Goal: Transaction & Acquisition: Purchase product/service

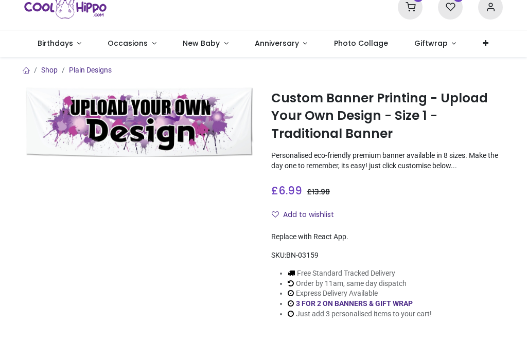
scroll to position [79, 0]
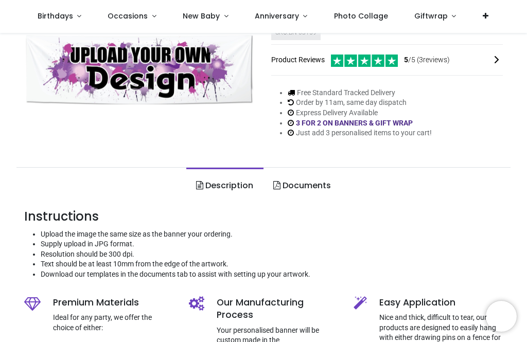
scroll to position [185, 0]
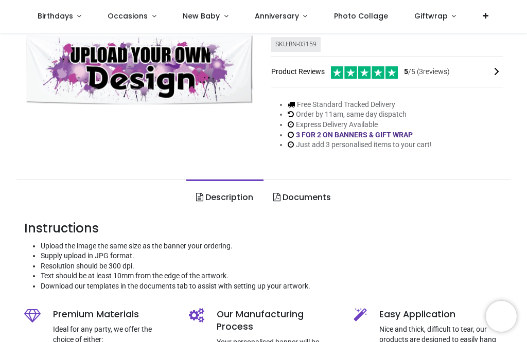
click at [308, 192] on link "Documents" at bounding box center [302, 198] width 77 height 36
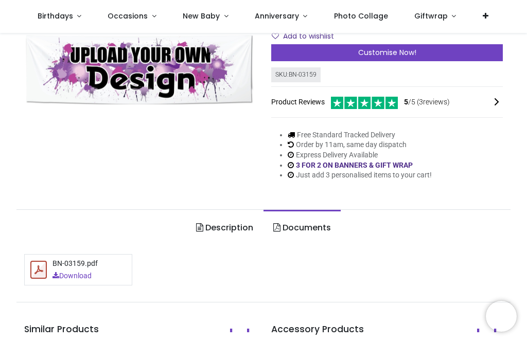
scroll to position [151, 0]
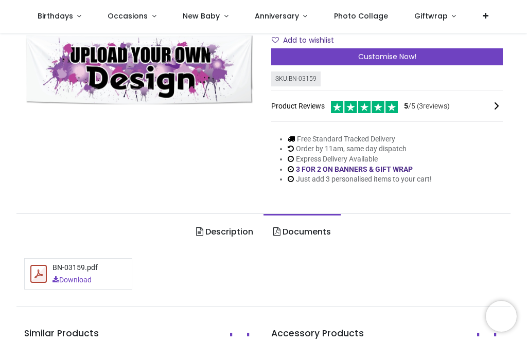
click at [239, 234] on link "Description" at bounding box center [224, 232] width 77 height 36
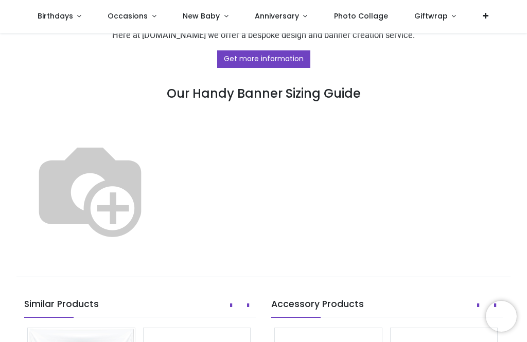
scroll to position [671, 0]
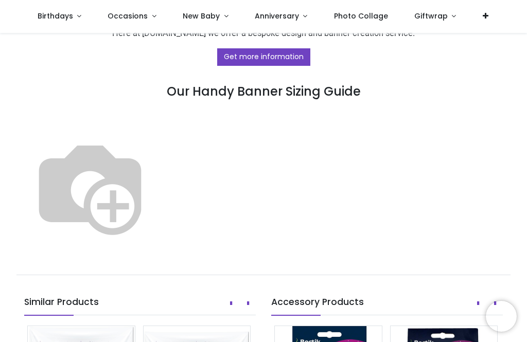
click at [156, 121] on img at bounding box center [90, 187] width 132 height 132
click at [149, 18] on link "Occasions" at bounding box center [132, 16] width 75 height 33
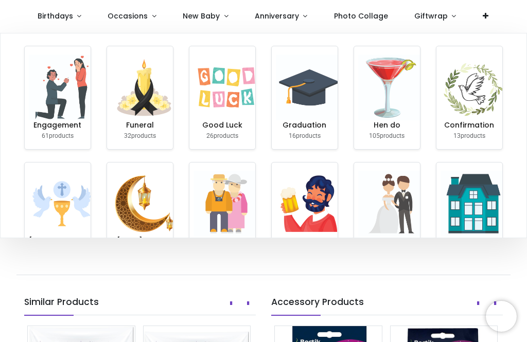
click at [462, 190] on img at bounding box center [474, 204] width 66 height 66
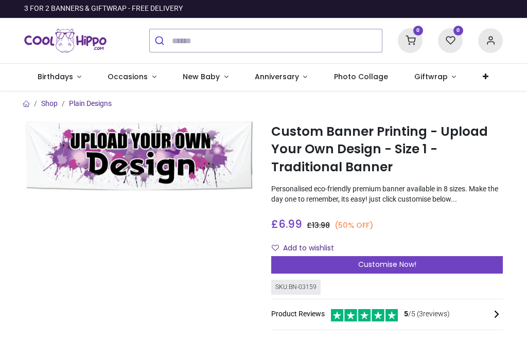
click at [384, 265] on span "Customise Now!" at bounding box center [387, 264] width 58 height 10
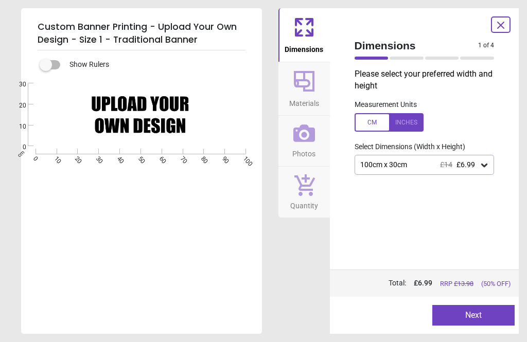
click at [505, 29] on icon at bounding box center [501, 25] width 12 height 12
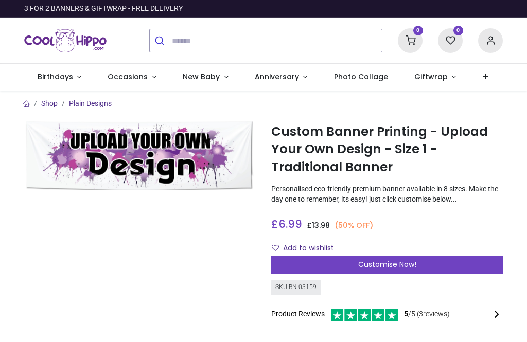
click at [392, 264] on span "Customise Now!" at bounding box center [387, 264] width 58 height 10
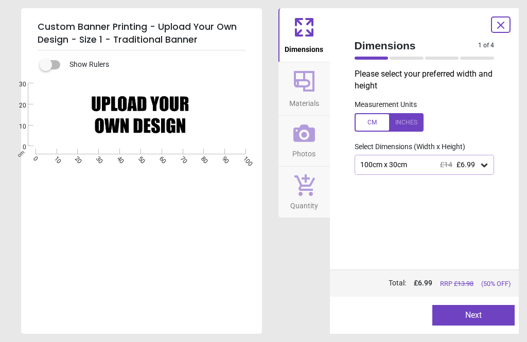
click at [137, 101] on div "Created with Snap null" at bounding box center [140, 114] width 239 height 63
click at [105, 117] on div "Created with Snap null" at bounding box center [140, 114] width 239 height 63
click at [306, 137] on icon at bounding box center [304, 134] width 22 height 22
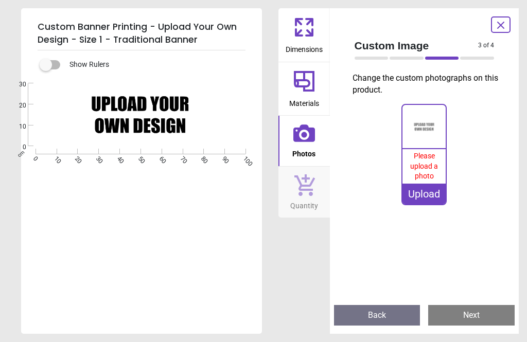
click at [428, 164] on span "Please upload a photo" at bounding box center [424, 166] width 28 height 28
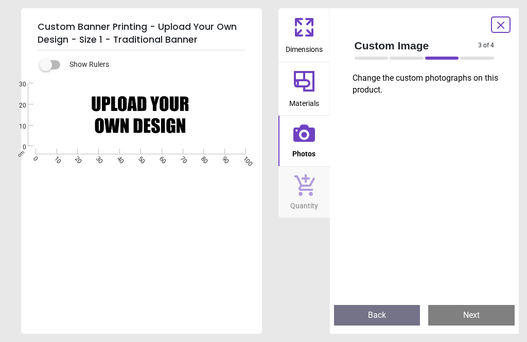
click at [304, 139] on icon at bounding box center [304, 134] width 22 height 22
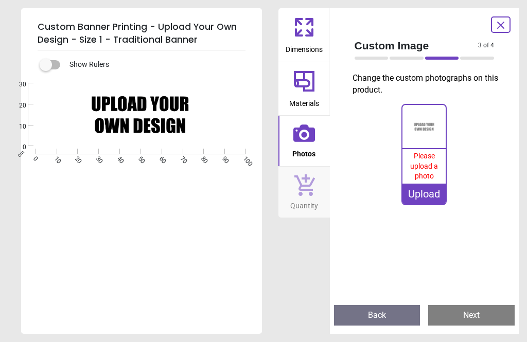
click at [424, 176] on span "Please upload a photo" at bounding box center [424, 166] width 28 height 28
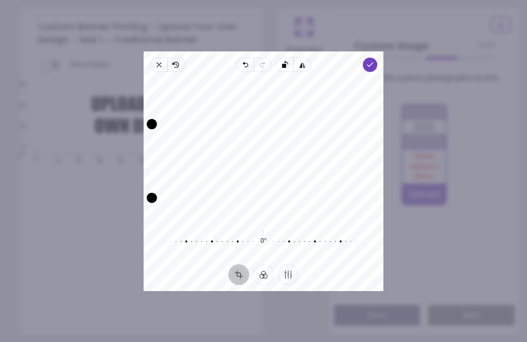
click at [374, 61] on icon "button" at bounding box center [370, 65] width 8 height 8
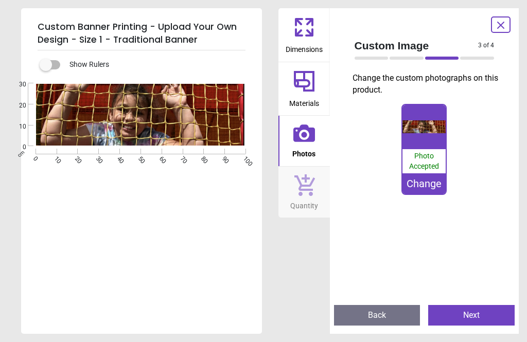
click at [420, 192] on div "Change" at bounding box center [424, 183] width 43 height 21
click at [426, 124] on img at bounding box center [424, 126] width 43 height 43
click at [360, 325] on button "Back" at bounding box center [377, 315] width 86 height 21
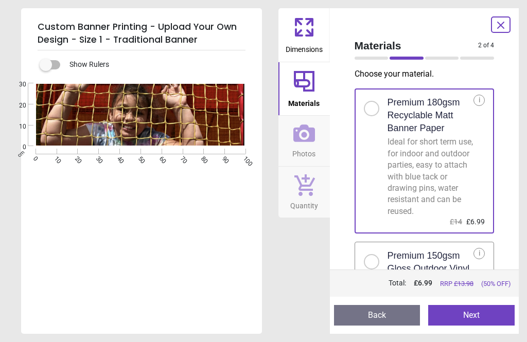
click at [361, 322] on button "Back" at bounding box center [377, 315] width 86 height 21
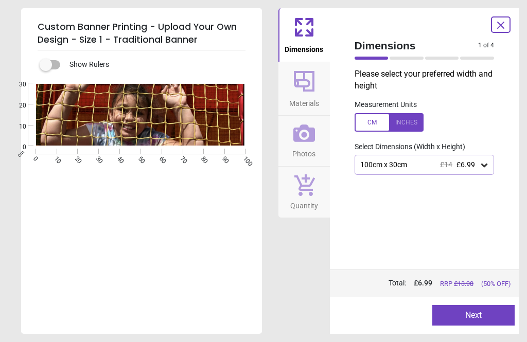
click at [127, 128] on image at bounding box center [140, 115] width 209 height 62
click at [96, 91] on image at bounding box center [140, 115] width 209 height 62
click at [497, 29] on icon at bounding box center [501, 25] width 12 height 12
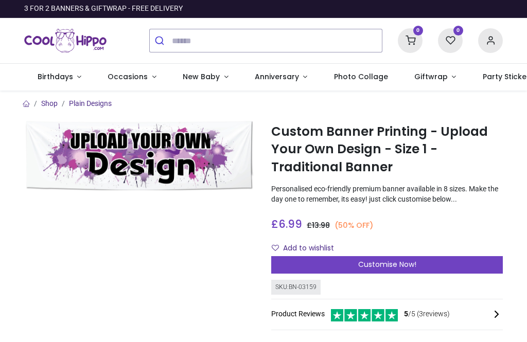
click at [395, 267] on span "Customise Now!" at bounding box center [387, 264] width 58 height 10
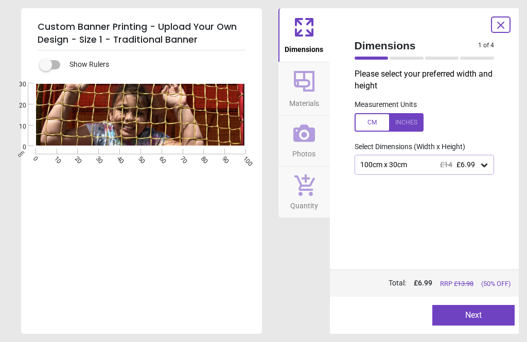
click at [137, 115] on div "Created with Snap null" at bounding box center [140, 114] width 239 height 63
click at [372, 121] on div at bounding box center [389, 122] width 69 height 19
click at [409, 118] on div at bounding box center [389, 122] width 69 height 19
click at [302, 136] on icon at bounding box center [304, 134] width 22 height 18
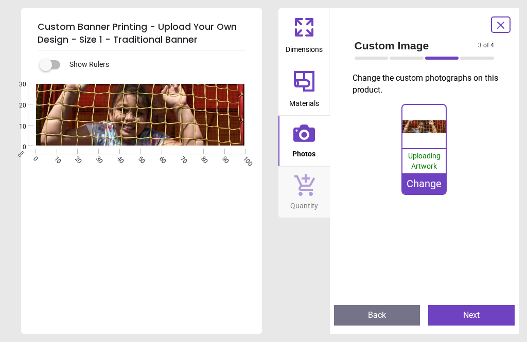
click at [425, 190] on div "Change" at bounding box center [424, 183] width 43 height 21
click at [478, 322] on button "Next" at bounding box center [471, 315] width 86 height 21
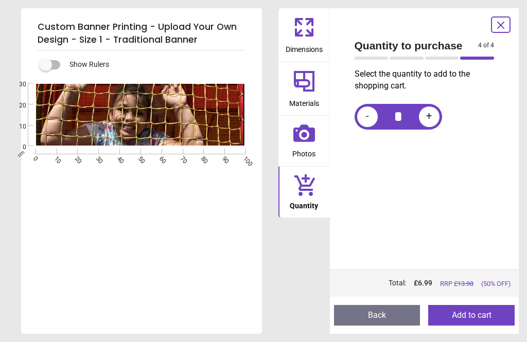
click at [507, 26] on icon at bounding box center [501, 25] width 12 height 12
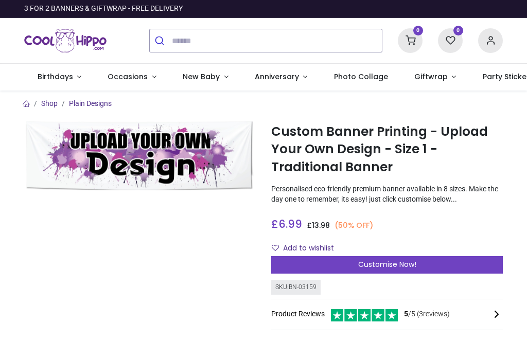
click at [166, 155] on img at bounding box center [140, 156] width 232 height 70
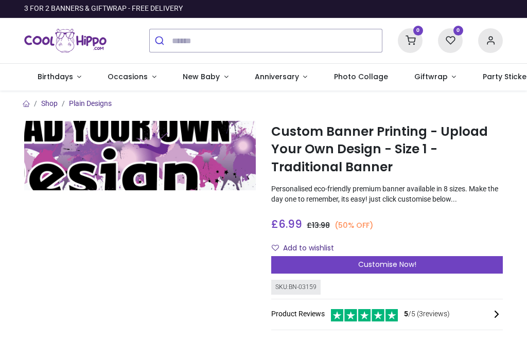
click at [400, 267] on span "Customise Now!" at bounding box center [387, 264] width 58 height 10
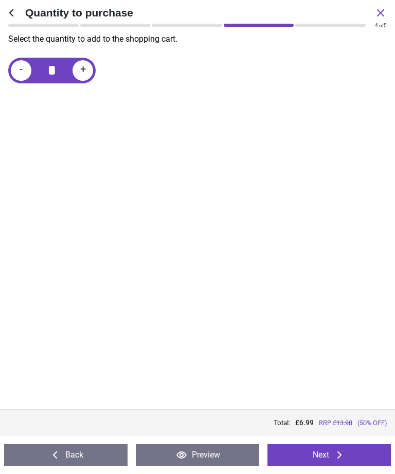
click at [380, 14] on icon at bounding box center [381, 13] width 12 height 12
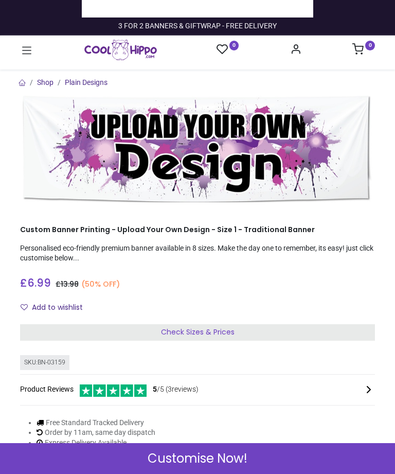
click at [366, 44] on sup "0" at bounding box center [371, 46] width 10 height 10
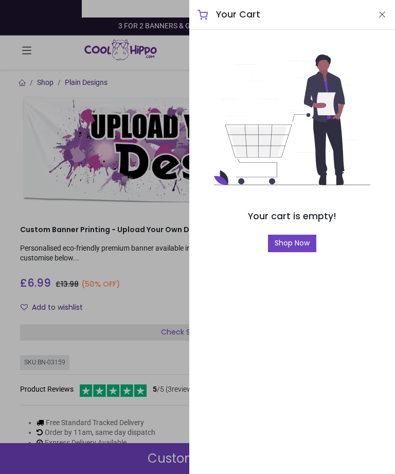
click at [163, 263] on div at bounding box center [197, 237] width 395 height 474
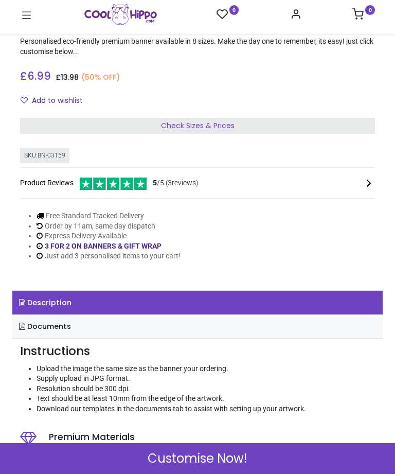
scroll to position [175, 0]
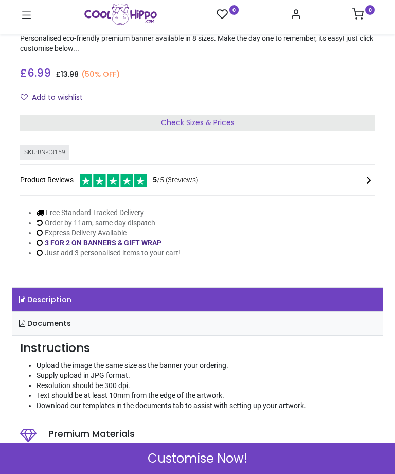
click at [226, 313] on link "Documents" at bounding box center [197, 324] width 371 height 24
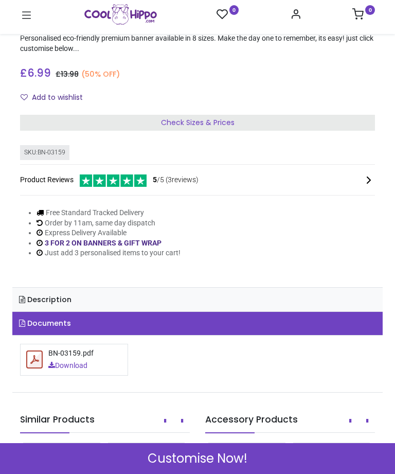
click at [231, 291] on link "Description" at bounding box center [197, 300] width 371 height 24
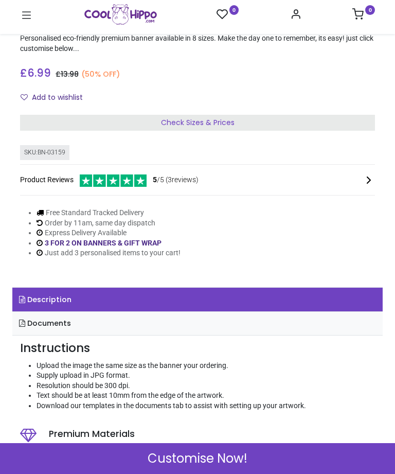
click at [218, 315] on link "Documents" at bounding box center [197, 324] width 371 height 24
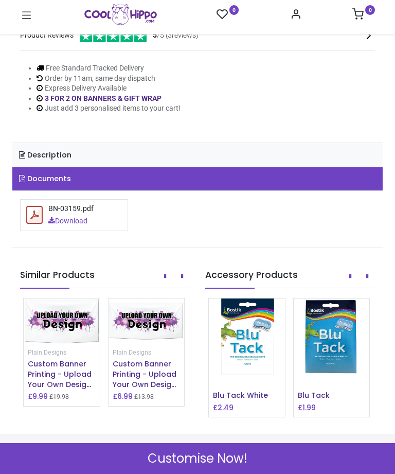
scroll to position [315, 0]
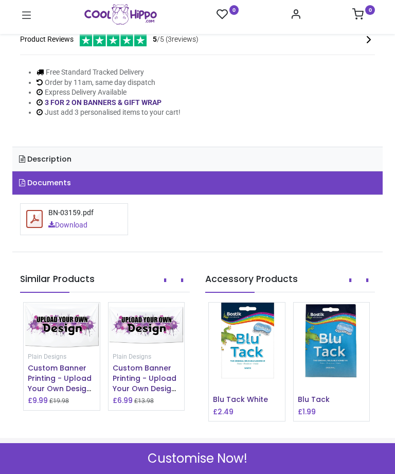
click at [88, 220] on link "Download" at bounding box center [67, 225] width 39 height 10
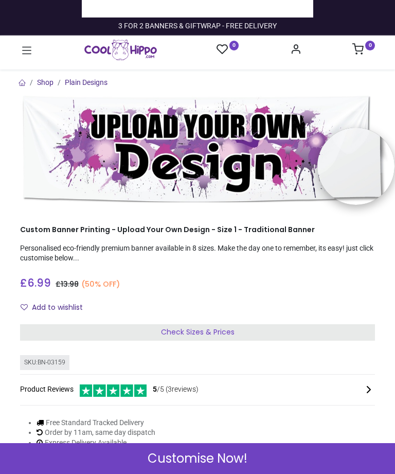
scroll to position [0, 0]
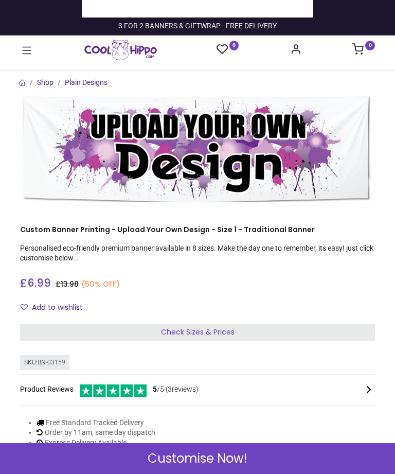
click at [263, 157] on img at bounding box center [197, 149] width 355 height 107
click at [117, 138] on img at bounding box center [197, 149] width 355 height 107
click at [186, 342] on span "Customise Now!" at bounding box center [198, 459] width 100 height 18
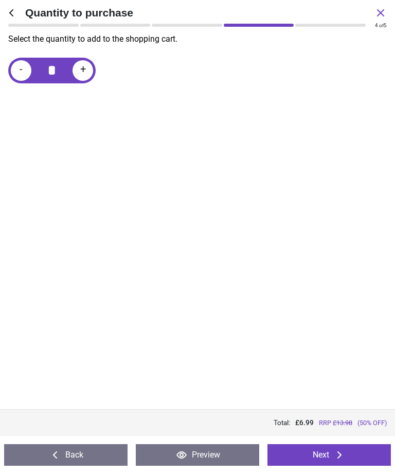
click at [183, 26] on div at bounding box center [187, 25] width 71 height 3
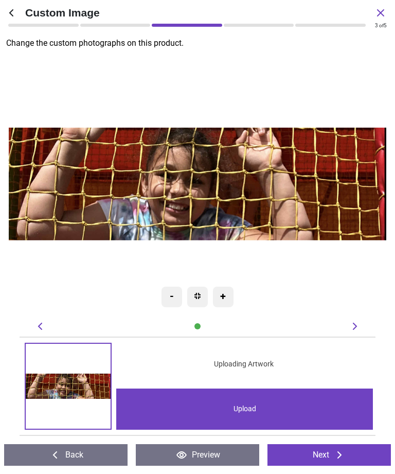
click at [196, 24] on div at bounding box center [187, 25] width 71 height 3
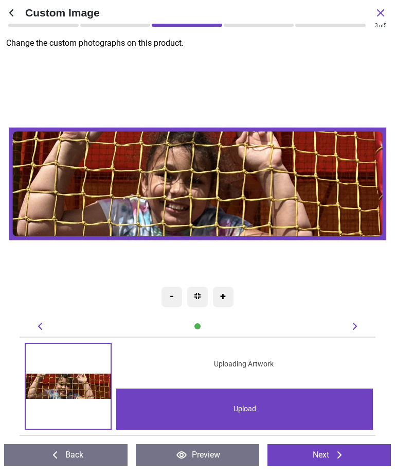
click at [305, 192] on image at bounding box center [198, 184] width 378 height 113
click at [173, 301] on div "-" at bounding box center [172, 297] width 21 height 21
click at [180, 299] on div "-" at bounding box center [172, 297] width 21 height 21
click at [175, 298] on div "-" at bounding box center [172, 297] width 21 height 21
click at [207, 293] on div at bounding box center [197, 297] width 21 height 21
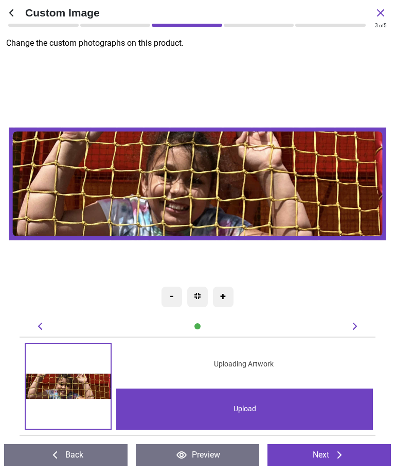
click at [173, 300] on div "-" at bounding box center [172, 297] width 21 height 21
click at [112, 24] on div at bounding box center [115, 25] width 71 height 3
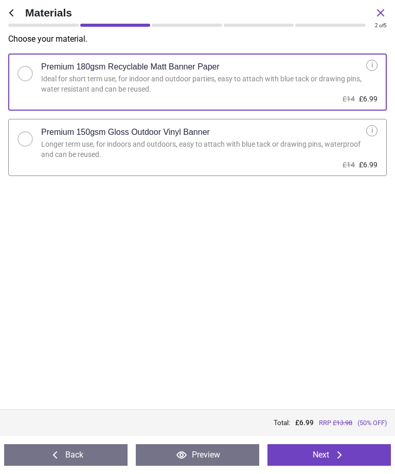
click at [43, 24] on div at bounding box center [43, 25] width 71 height 3
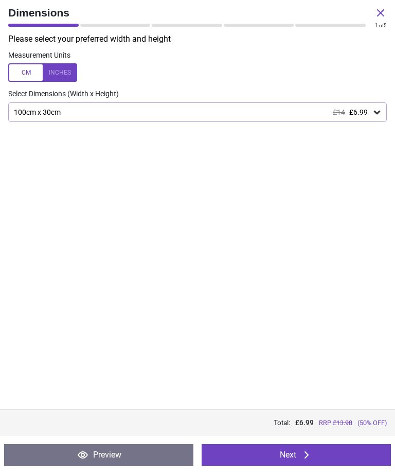
click at [194, 18] on span "Dimensions" at bounding box center [191, 12] width 367 height 15
click at [212, 21] on div "1 of 5" at bounding box center [197, 24] width 387 height 9
click at [205, 24] on div at bounding box center [187, 25] width 71 height 3
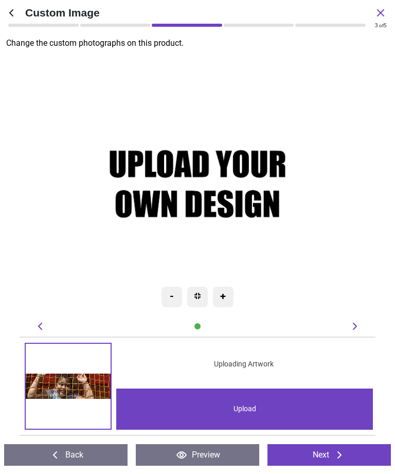
click at [198, 26] on div at bounding box center [187, 25] width 71 height 3
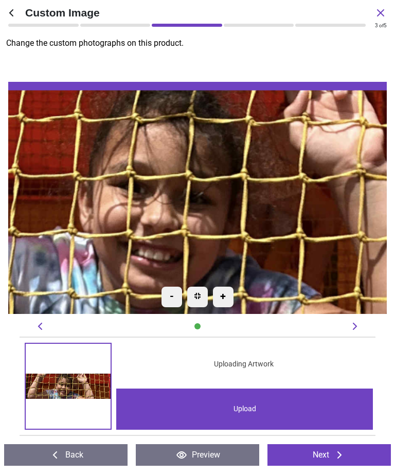
click at [181, 291] on div "-" at bounding box center [172, 297] width 21 height 21
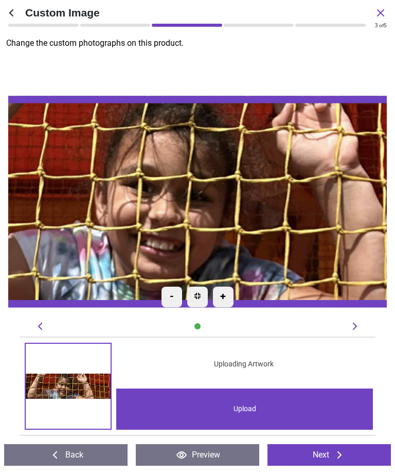
click at [178, 298] on div "-" at bounding box center [172, 297] width 21 height 21
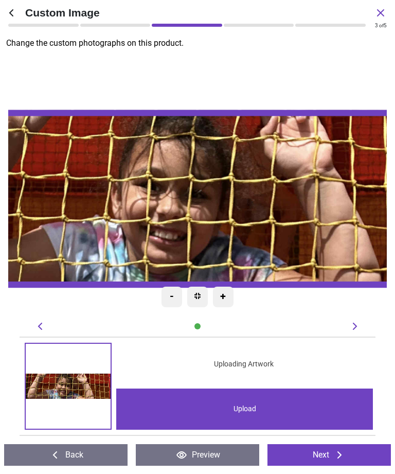
click at [181, 299] on div "-" at bounding box center [172, 297] width 21 height 21
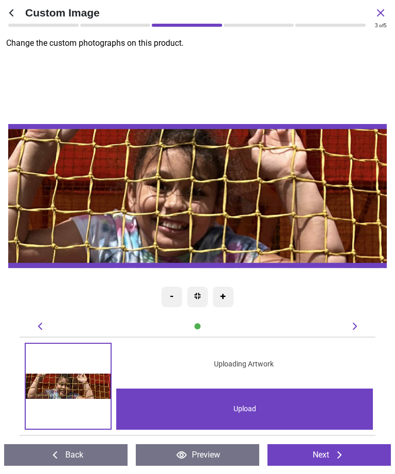
click at [174, 299] on div "-" at bounding box center [172, 297] width 21 height 21
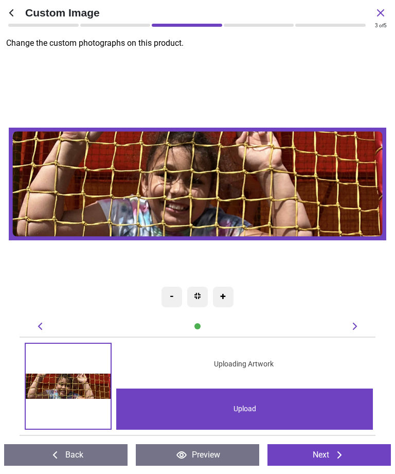
click at [203, 296] on div at bounding box center [197, 297] width 21 height 21
click at [312, 185] on image at bounding box center [198, 184] width 378 height 113
click at [295, 195] on image at bounding box center [198, 184] width 378 height 113
click at [297, 196] on image at bounding box center [198, 184] width 378 height 113
click at [295, 188] on image at bounding box center [198, 184] width 378 height 113
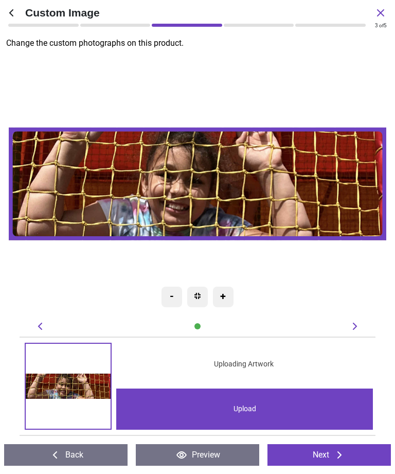
click at [199, 298] on img at bounding box center [198, 296] width 6 height 6
click at [217, 342] on button "Preview" at bounding box center [198, 455] width 124 height 22
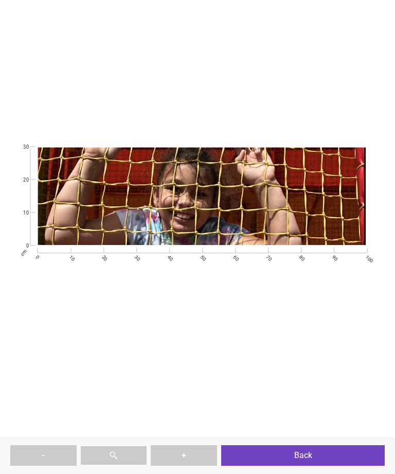
click at [304, 342] on button "Back" at bounding box center [303, 455] width 164 height 21
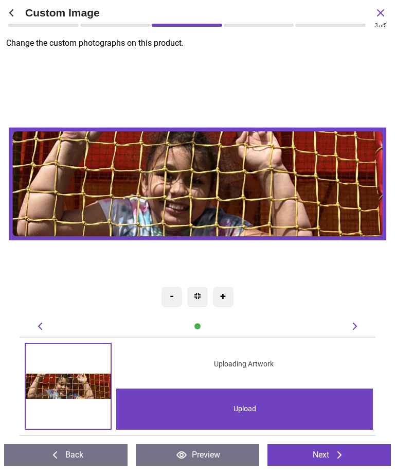
click at [102, 342] on button "Back" at bounding box center [66, 455] width 124 height 22
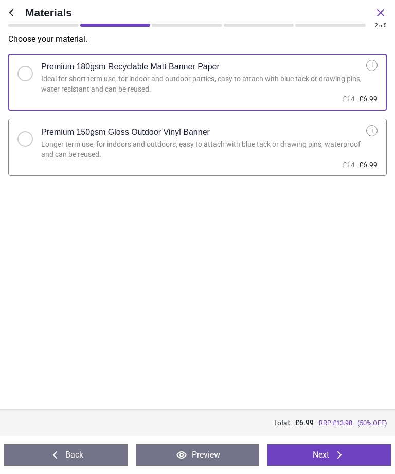
click at [103, 342] on button "Back" at bounding box center [66, 455] width 124 height 22
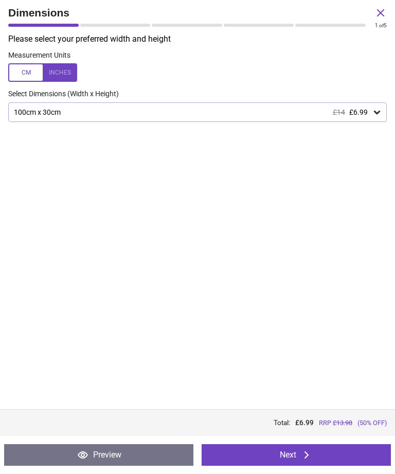
click at [301, 342] on icon at bounding box center [307, 455] width 12 height 12
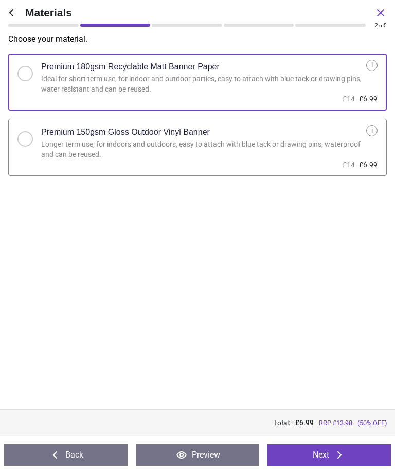
click at [302, 342] on button "Next" at bounding box center [330, 455] width 124 height 22
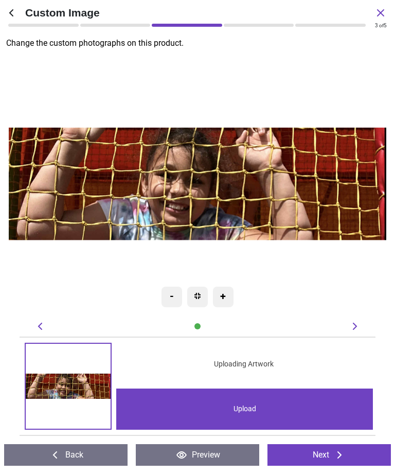
click at [321, 342] on button "Next" at bounding box center [330, 455] width 124 height 22
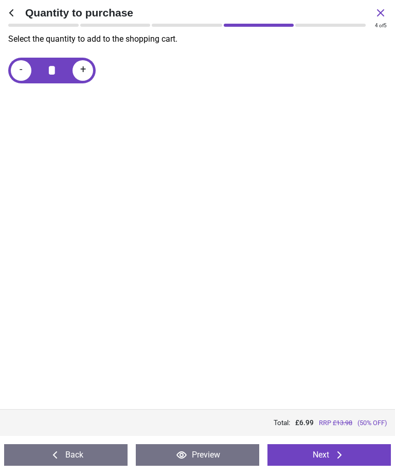
click at [318, 342] on button "Next" at bounding box center [330, 455] width 124 height 22
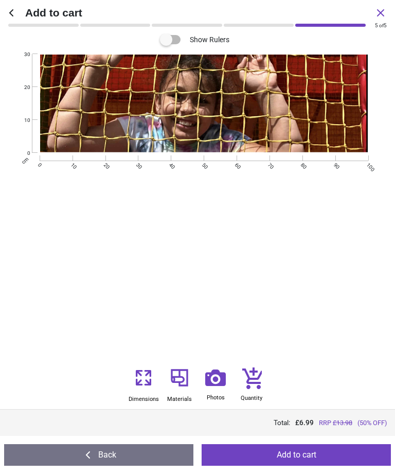
click at [314, 342] on button "Add to cart" at bounding box center [296, 455] width 189 height 22
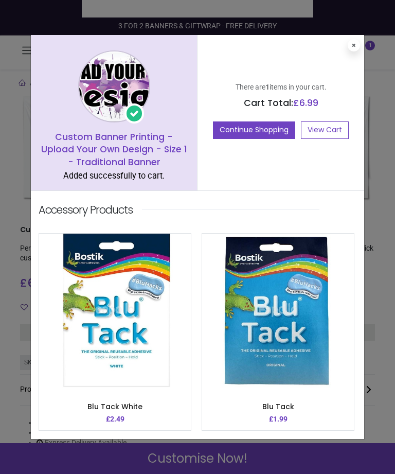
click at [331, 131] on link "View Cart" at bounding box center [325, 130] width 48 height 18
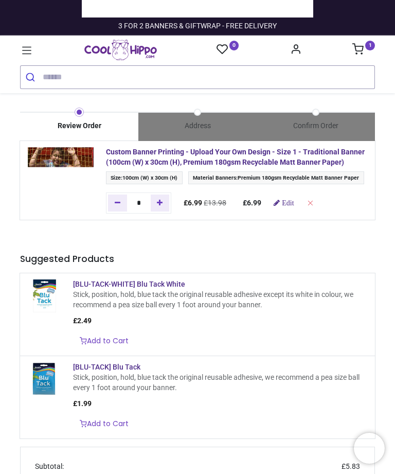
click at [314, 206] on icon "Remove from cart" at bounding box center [310, 202] width 7 height 7
type input "*"
